Goal: Information Seeking & Learning: Learn about a topic

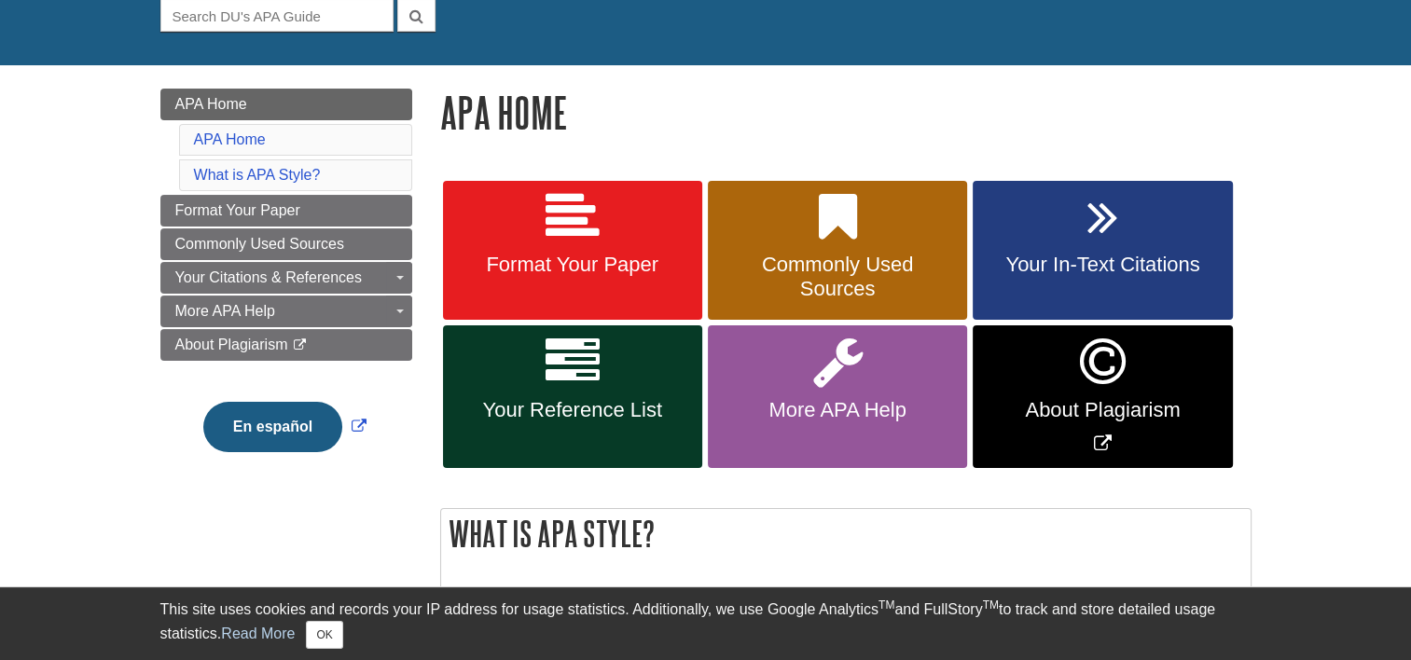
scroll to position [190, 0]
click at [547, 362] on icon at bounding box center [573, 362] width 54 height 54
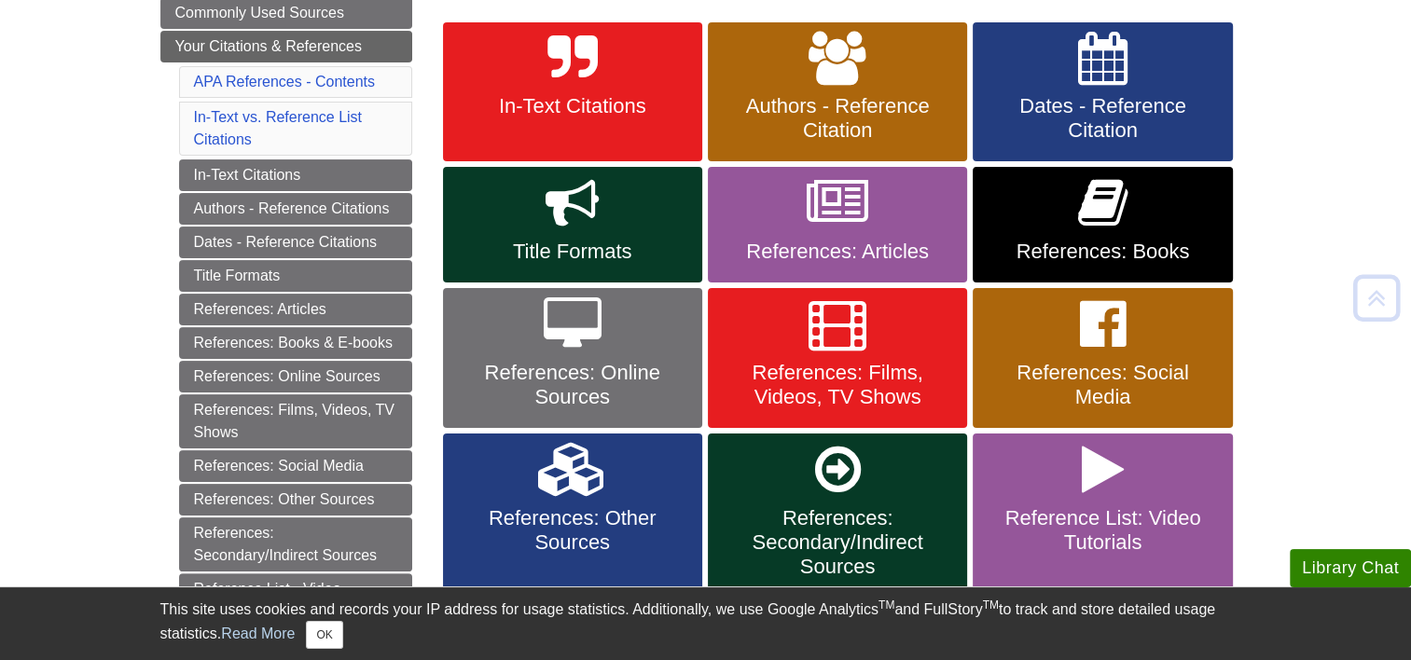
scroll to position [350, 0]
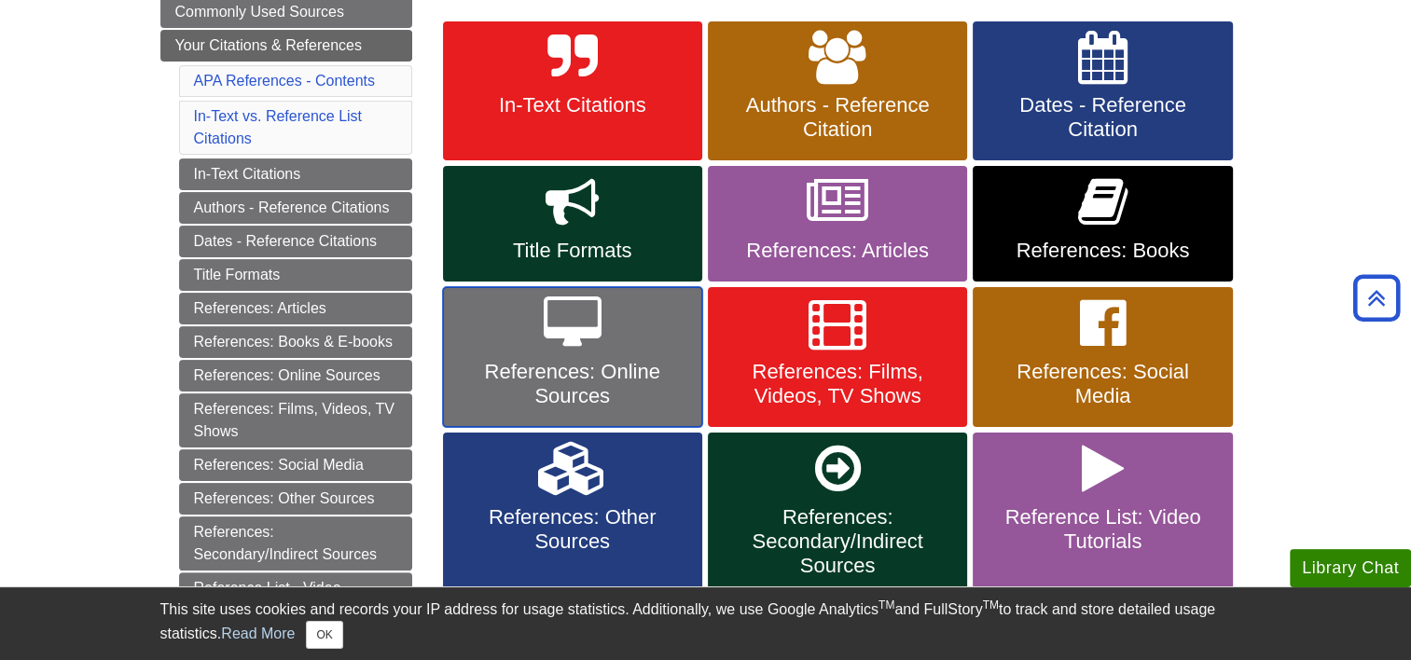
click at [614, 320] on link "References: Online Sources" at bounding box center [572, 357] width 259 height 140
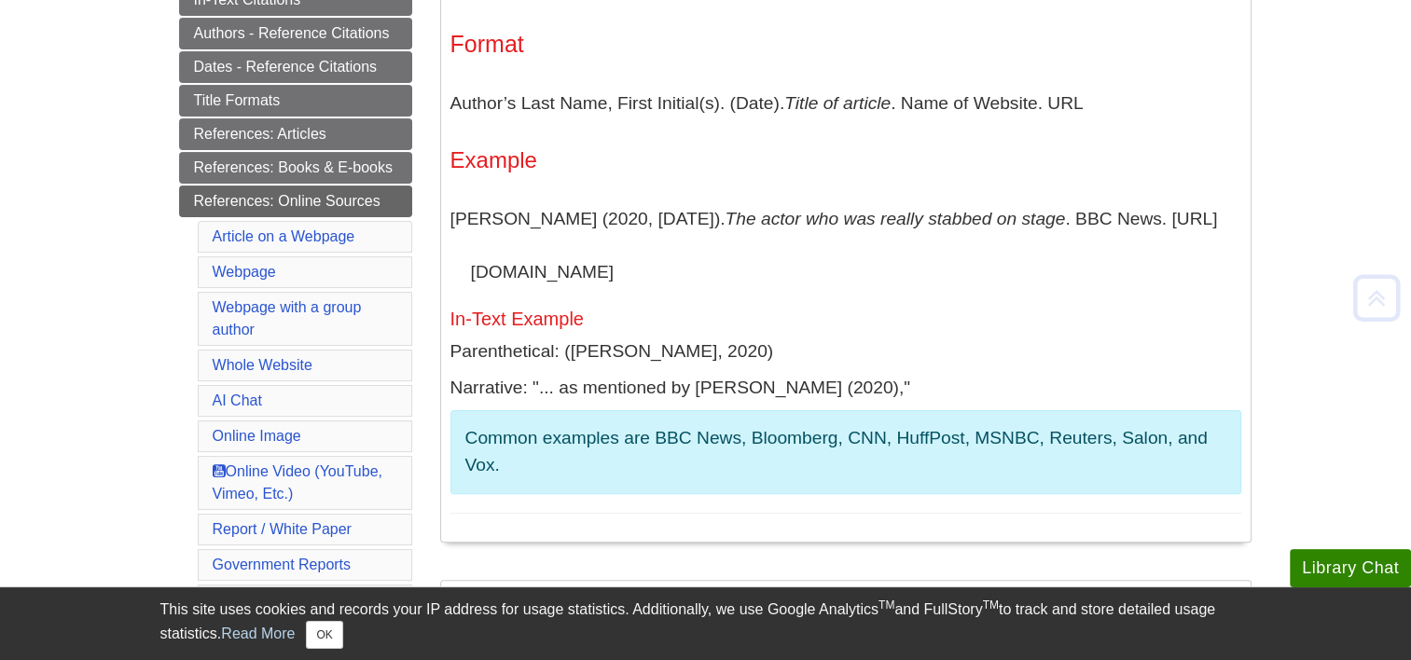
scroll to position [432, 0]
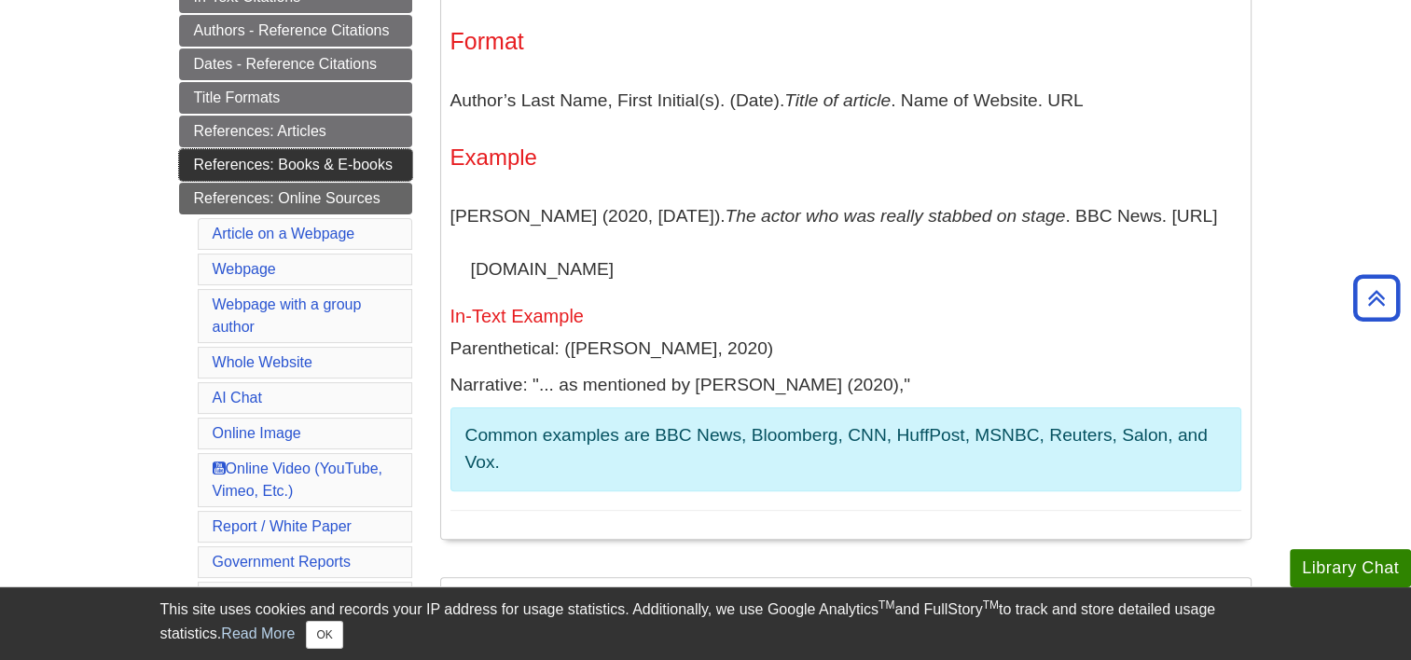
click at [367, 169] on link "References: Books & E-books" at bounding box center [295, 165] width 233 height 32
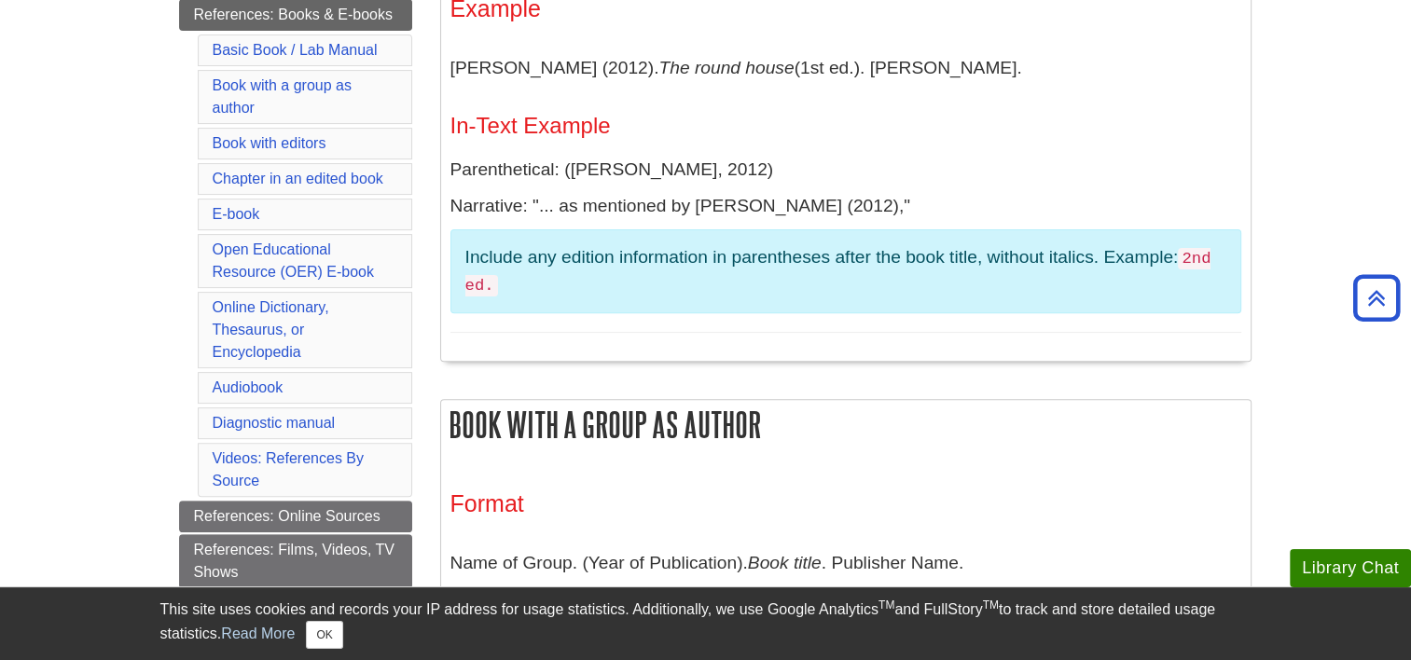
scroll to position [597, 0]
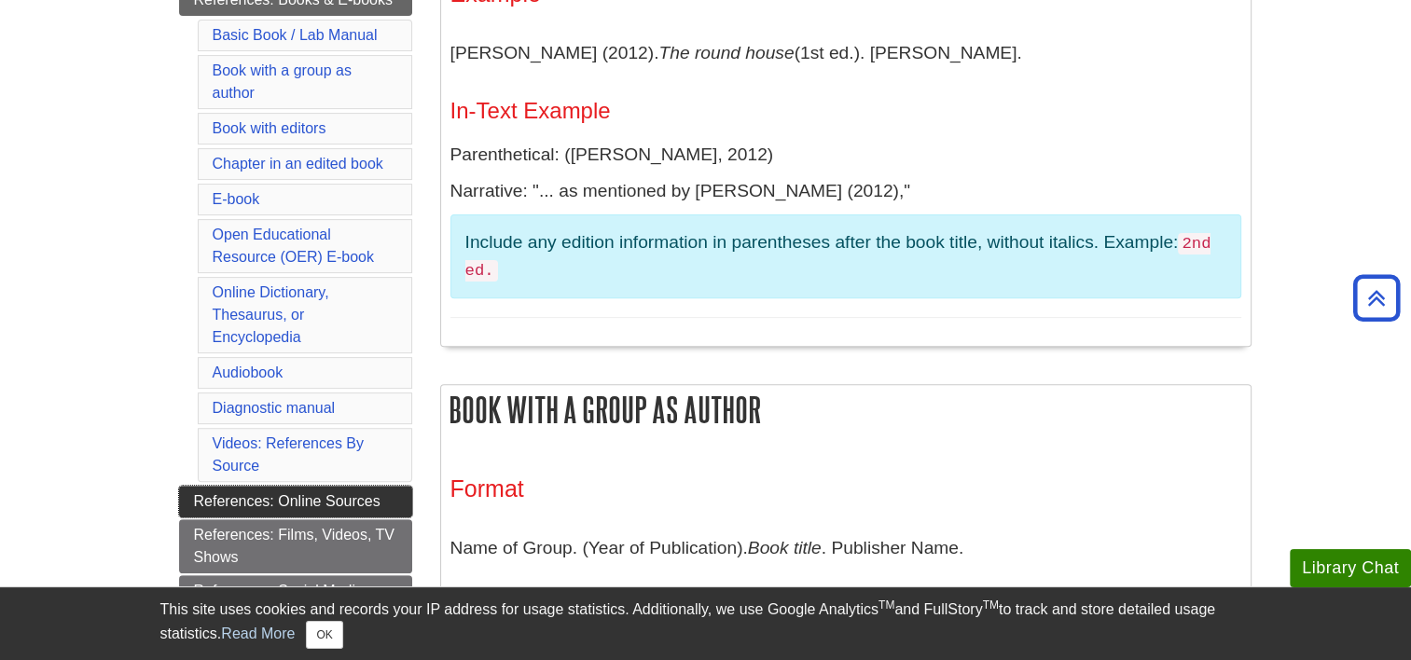
click at [373, 486] on link "References: Online Sources" at bounding box center [295, 502] width 233 height 32
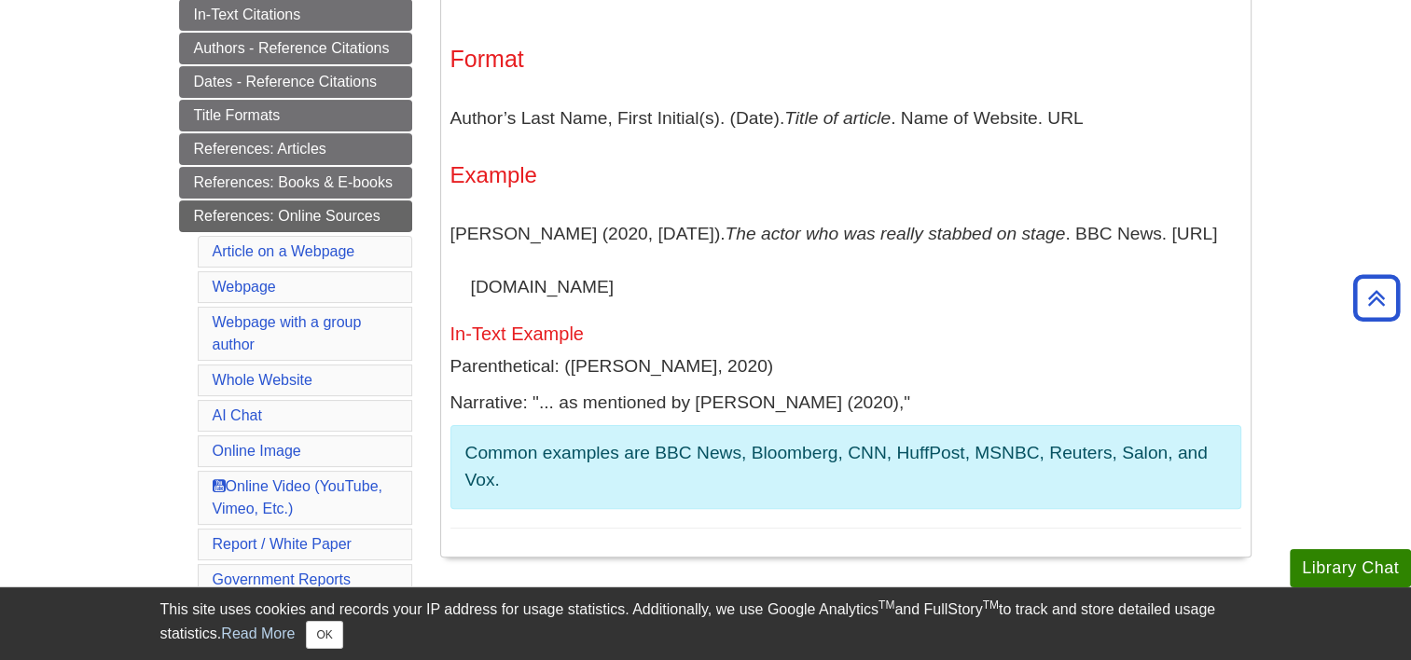
scroll to position [407, 0]
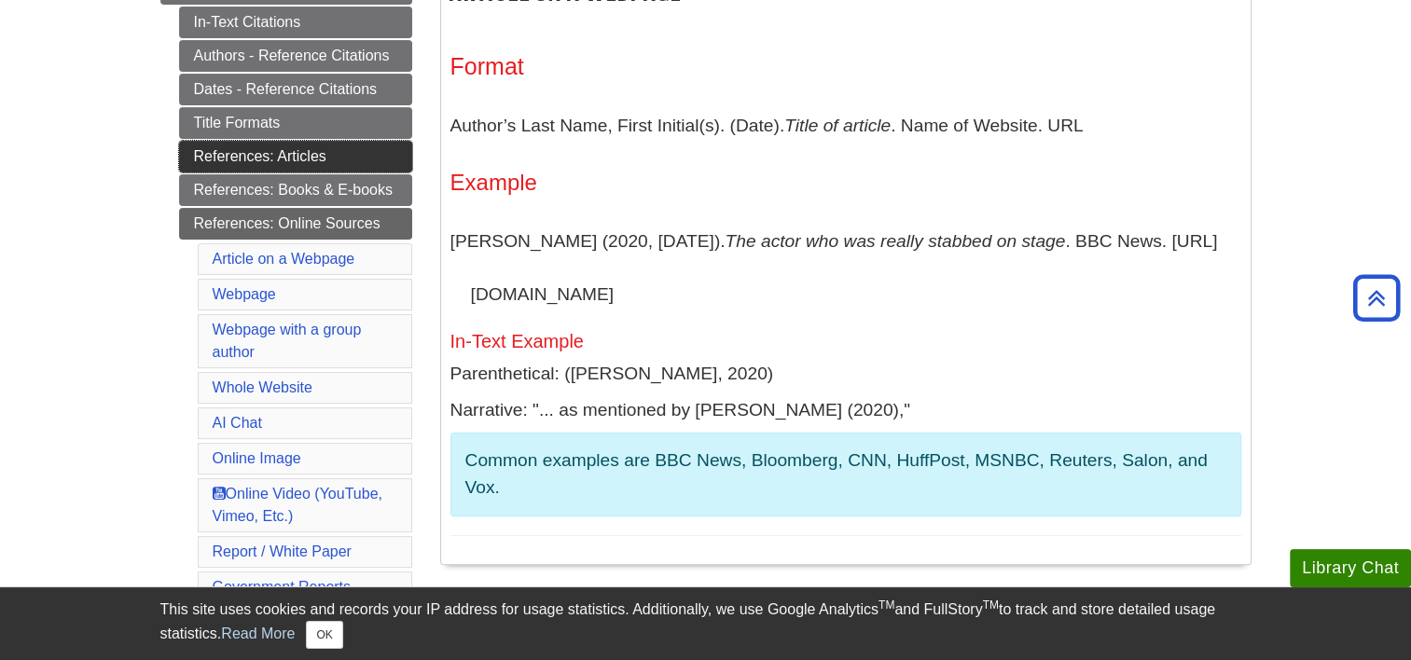
click at [376, 149] on link "References: Articles" at bounding box center [295, 157] width 233 height 32
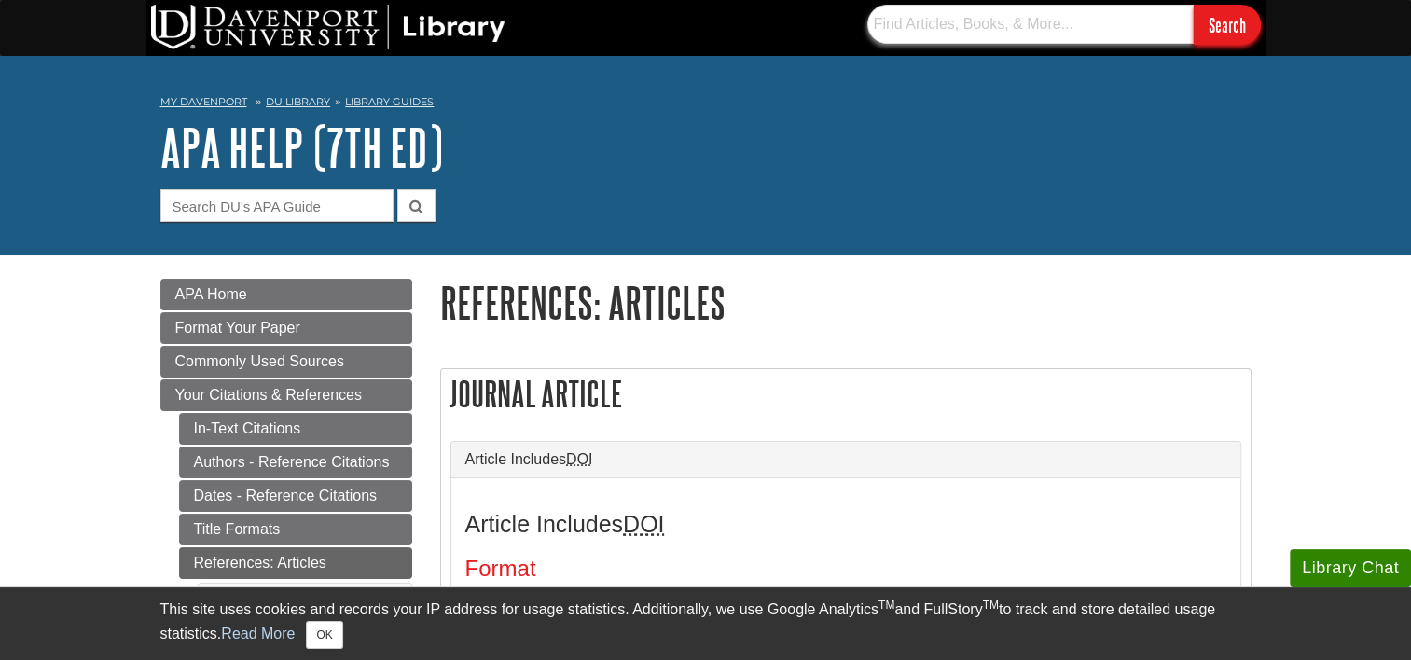
click at [994, 33] on input "text" at bounding box center [1030, 24] width 326 height 39
type input "Pig to human xenotransplant"
click at [1194, 5] on input "Search" at bounding box center [1227, 25] width 67 height 40
